Goal: Information Seeking & Learning: Learn about a topic

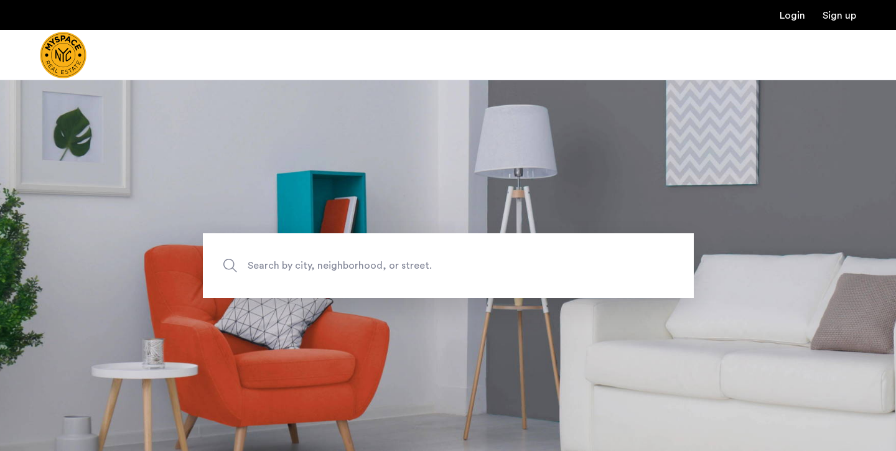
click at [334, 264] on span "Search by city, neighborhood, or street." at bounding box center [420, 265] width 344 height 17
click at [334, 264] on input "Search by city, neighborhood, or street." at bounding box center [448, 265] width 491 height 65
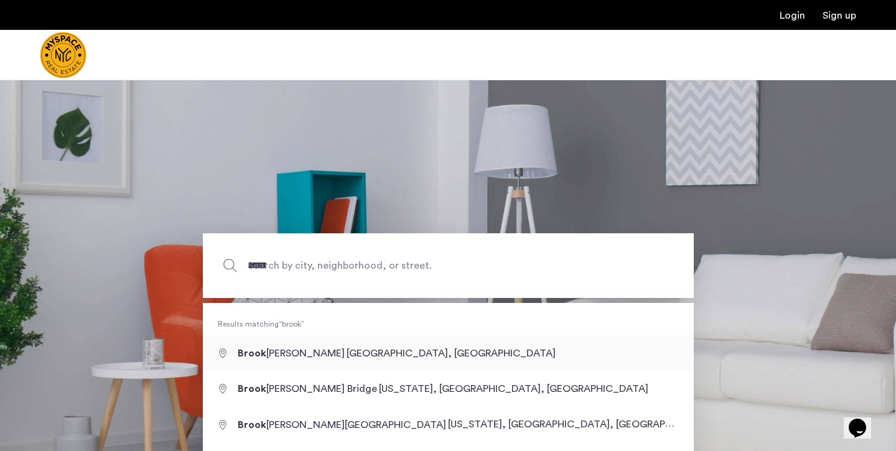
type input "**********"
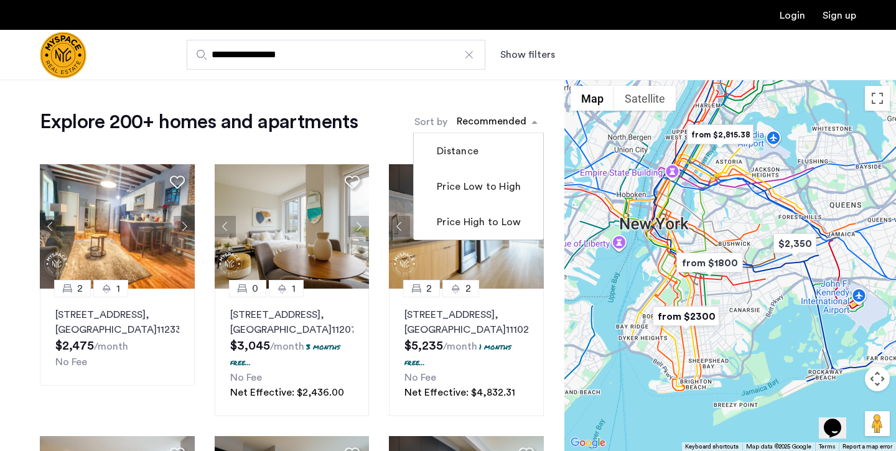
click at [496, 119] on div "sort-apartment" at bounding box center [491, 123] width 73 height 17
click at [350, 131] on h1 "Explore 200+ homes and apartments" at bounding box center [199, 122] width 318 height 25
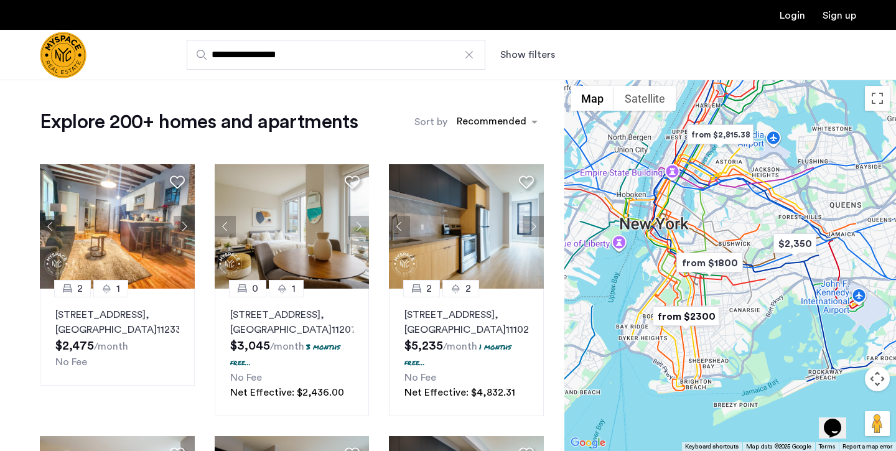
click at [536, 60] on button "Show filters" at bounding box center [527, 54] width 55 height 15
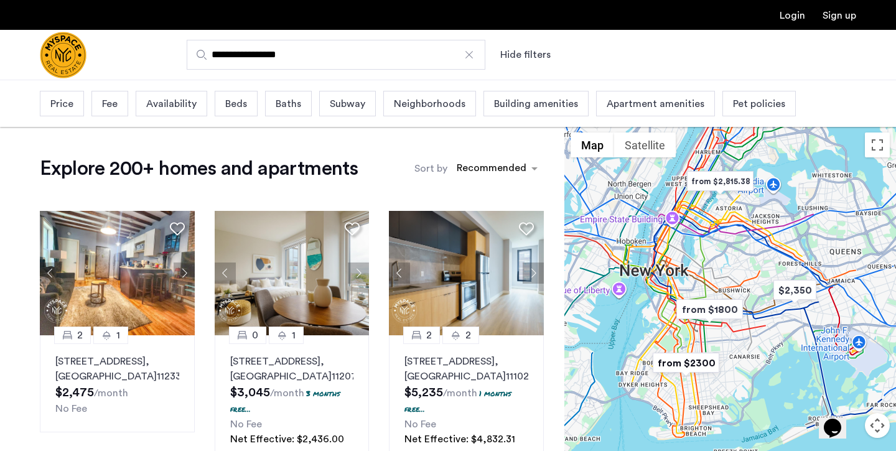
click at [229, 103] on span "Beds" at bounding box center [236, 103] width 22 height 15
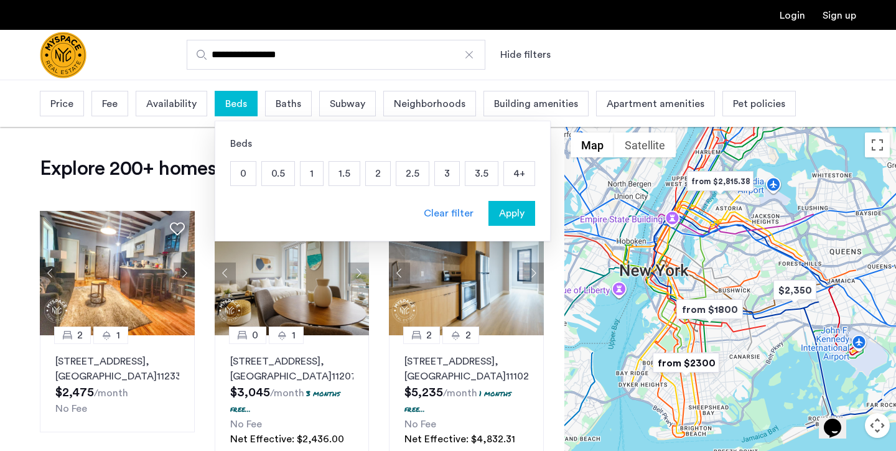
click at [379, 177] on p "2" at bounding box center [378, 174] width 24 height 24
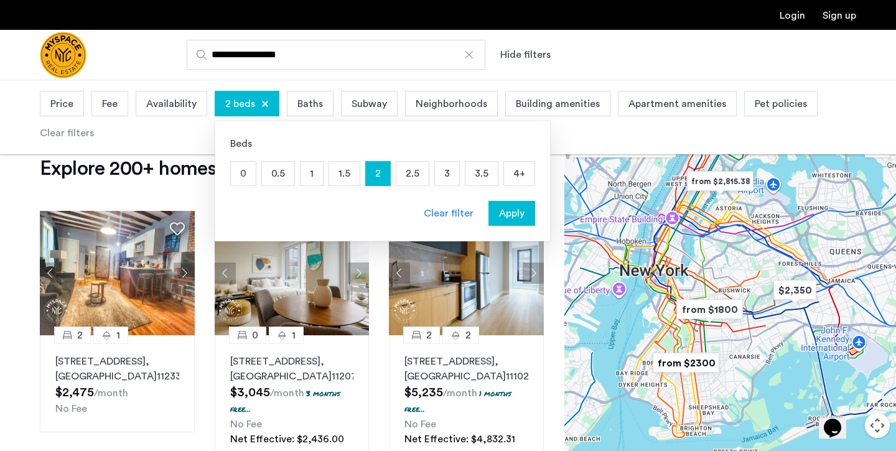
click at [517, 214] on span "Apply" at bounding box center [512, 213] width 26 height 15
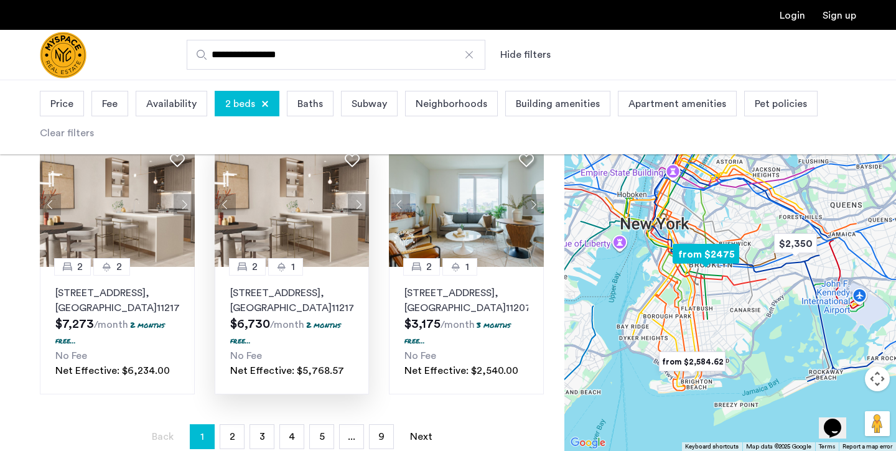
scroll to position [925, 0]
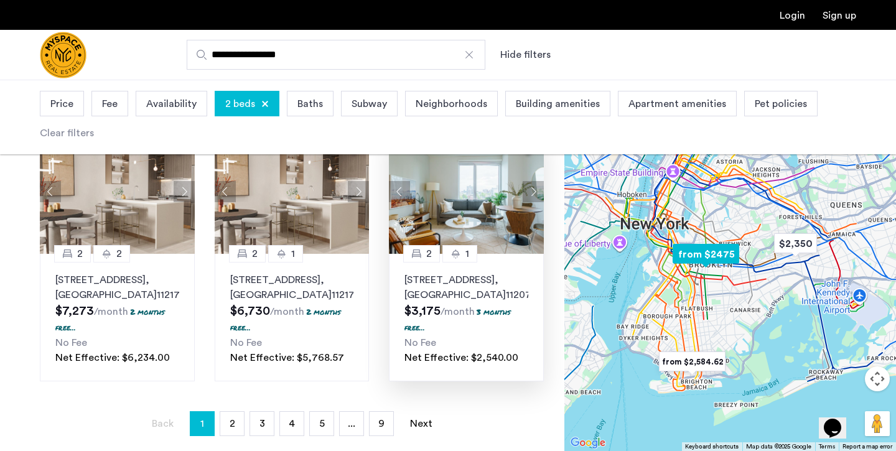
click at [528, 202] on button "Next apartment" at bounding box center [533, 191] width 21 height 21
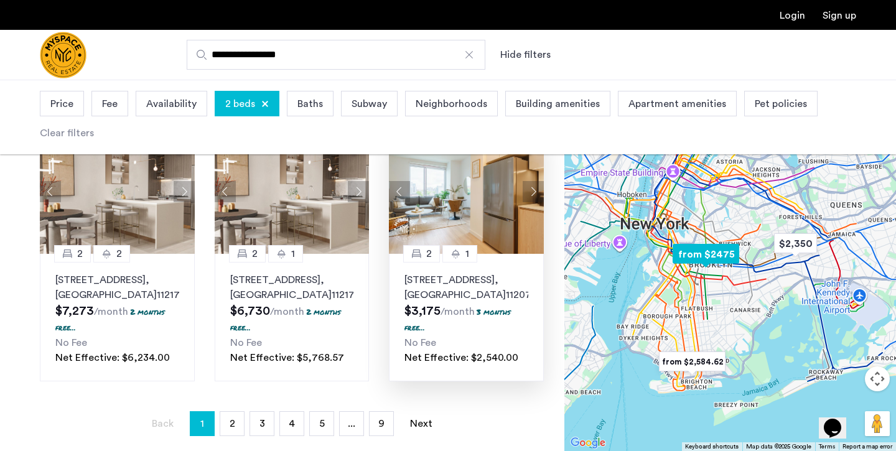
click at [528, 202] on button "Next apartment" at bounding box center [533, 191] width 21 height 21
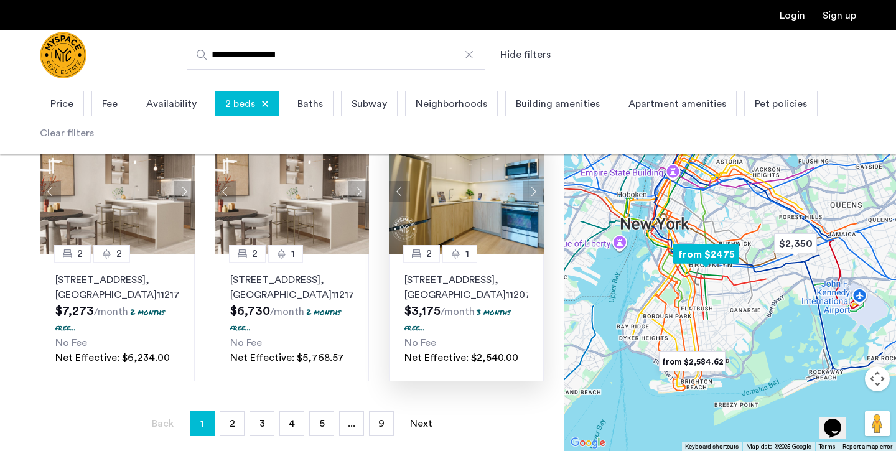
click at [460, 302] on p "[STREET_ADDRESS]" at bounding box center [467, 288] width 124 height 30
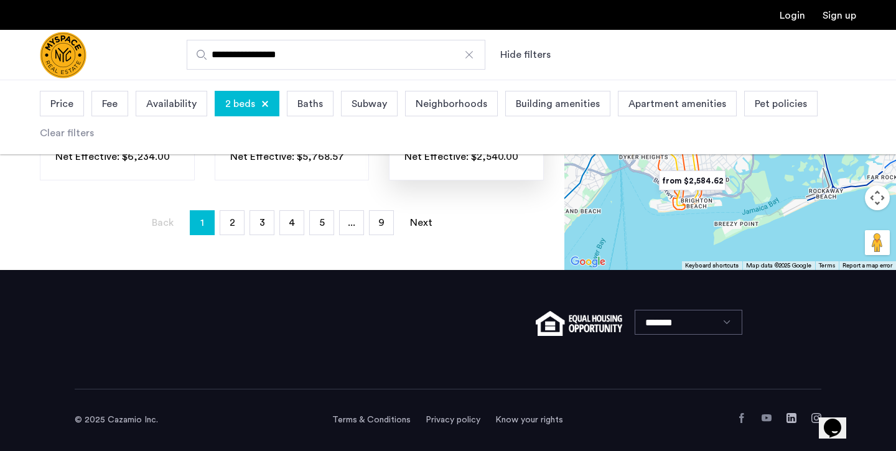
scroll to position [1157, 0]
click at [230, 235] on link "page 2" at bounding box center [232, 223] width 24 height 24
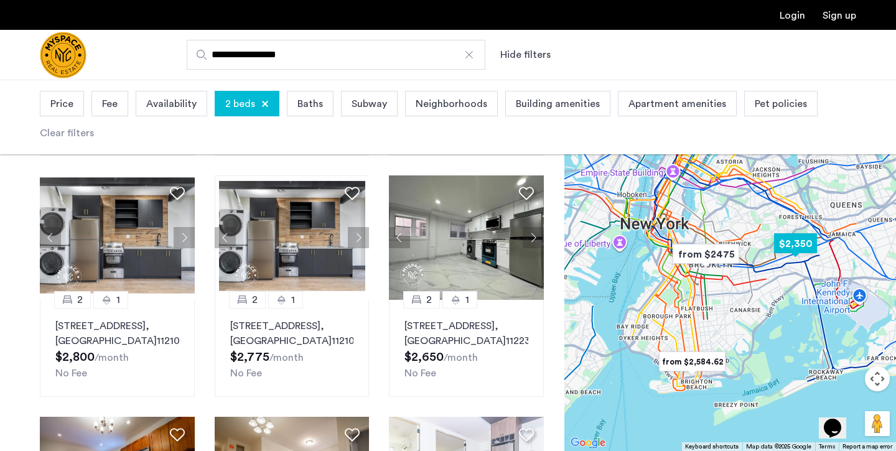
scroll to position [306, 0]
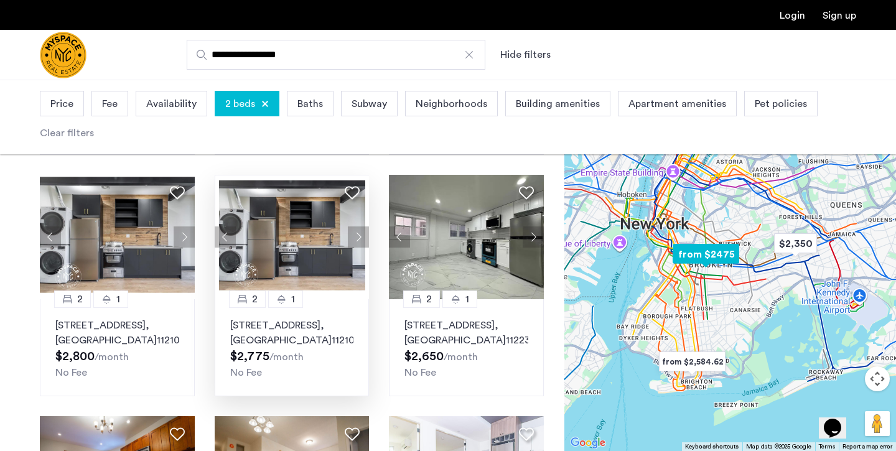
click at [358, 235] on button "Next apartment" at bounding box center [358, 237] width 21 height 21
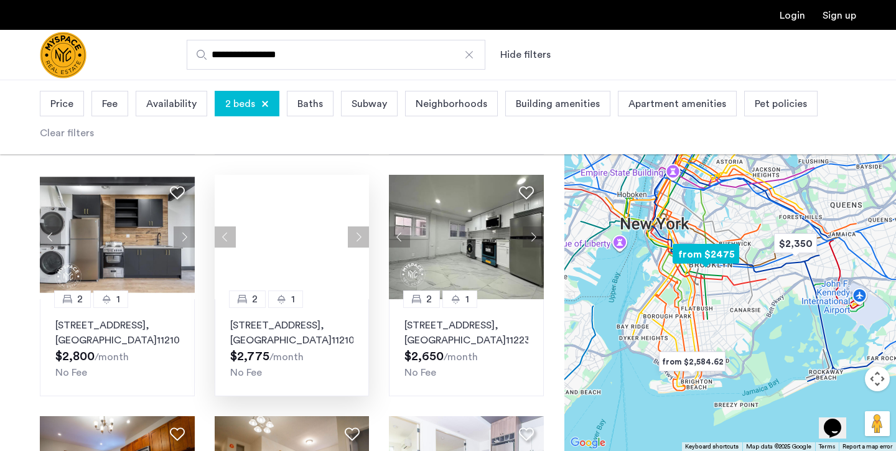
click at [358, 235] on button "Next apartment" at bounding box center [358, 237] width 21 height 21
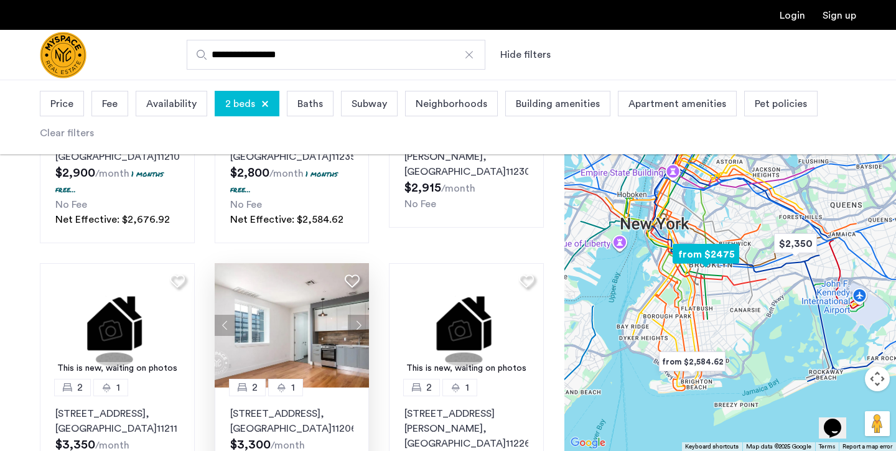
scroll to position [1050, 0]
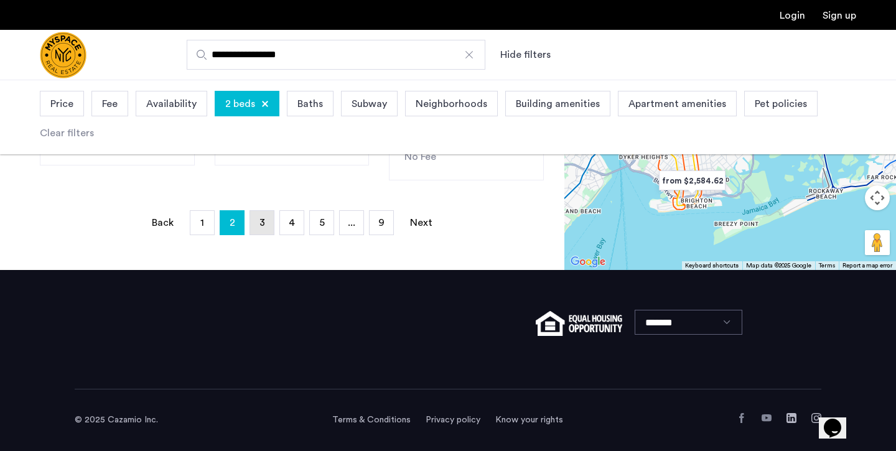
click at [265, 227] on link "page 3" at bounding box center [262, 223] width 24 height 24
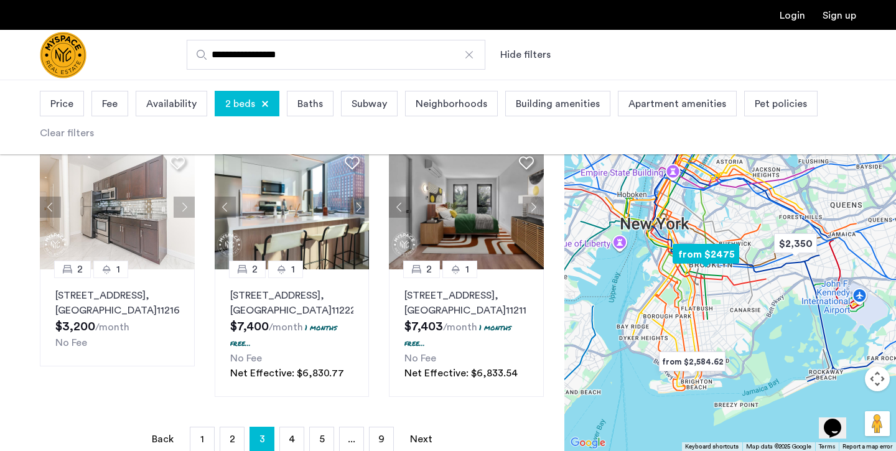
scroll to position [871, 0]
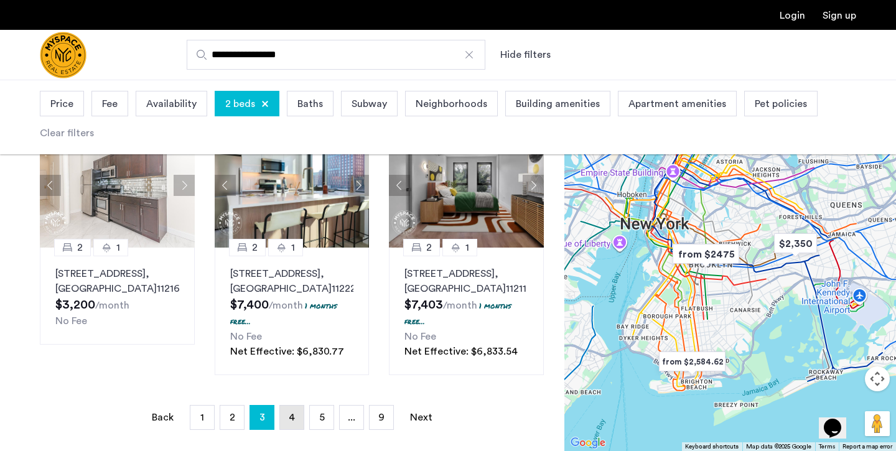
click at [292, 418] on span "4" at bounding box center [292, 418] width 6 height 10
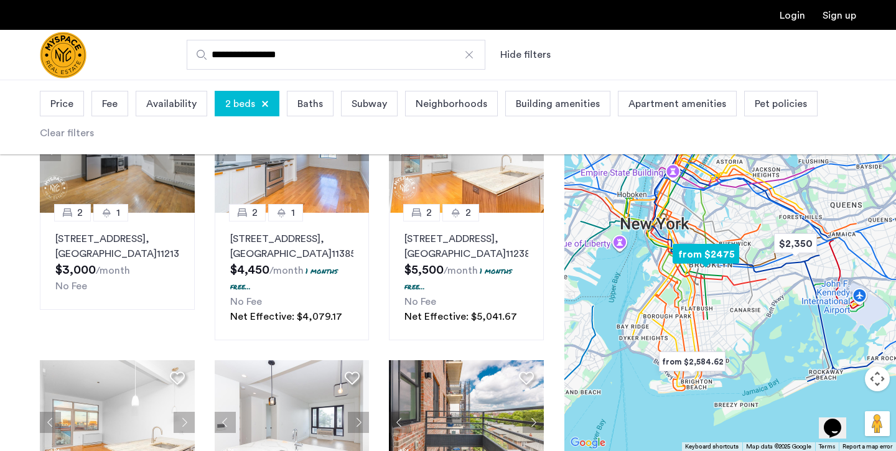
scroll to position [714, 0]
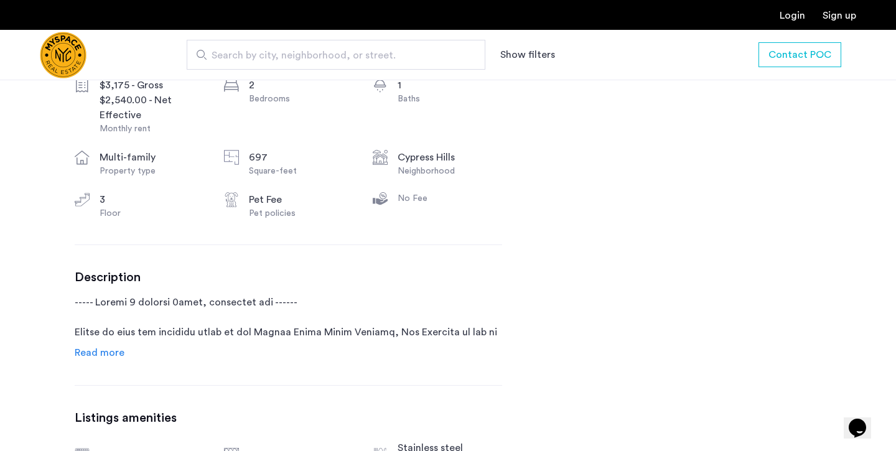
scroll to position [502, 0]
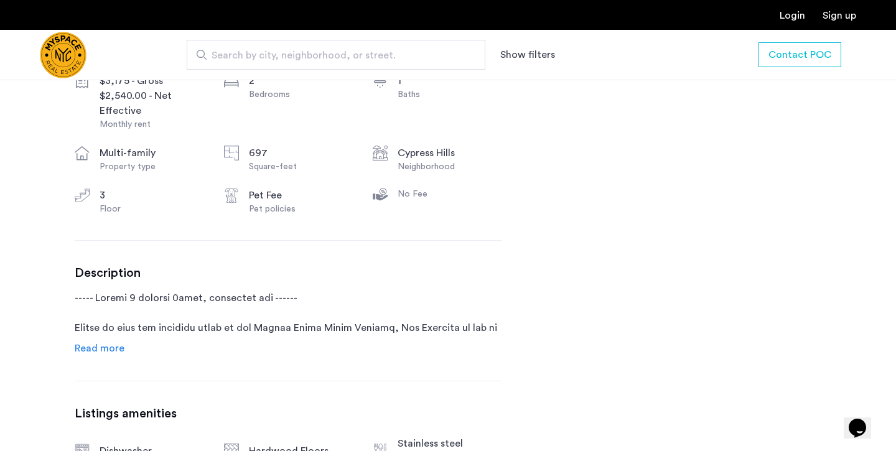
click at [101, 350] on span "Read more" at bounding box center [100, 349] width 50 height 10
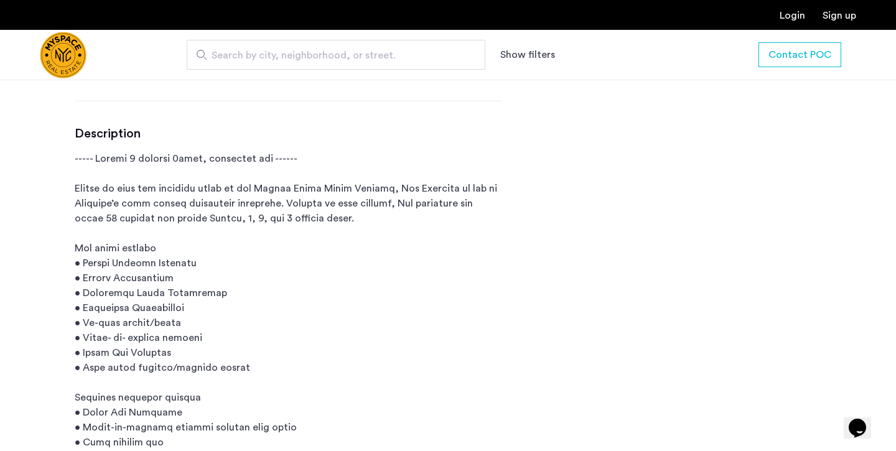
scroll to position [644, 0]
